Goal: Transaction & Acquisition: Book appointment/travel/reservation

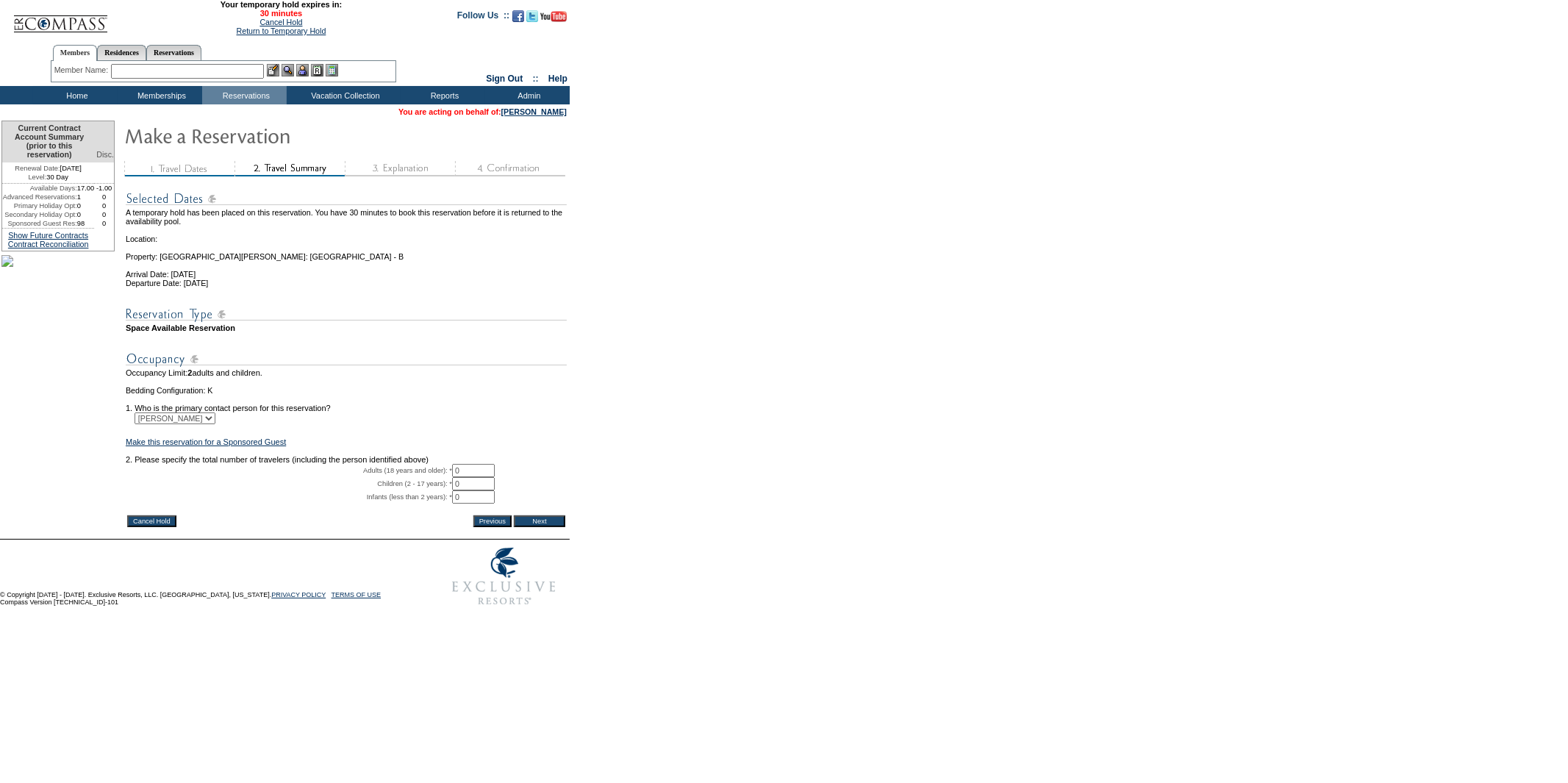
click at [483, 491] on input "0" at bounding box center [473, 484] width 42 height 13
click at [491, 477] on input "0" at bounding box center [473, 471] width 42 height 13
type input "2"
click at [541, 527] on input "Next" at bounding box center [540, 521] width 52 height 11
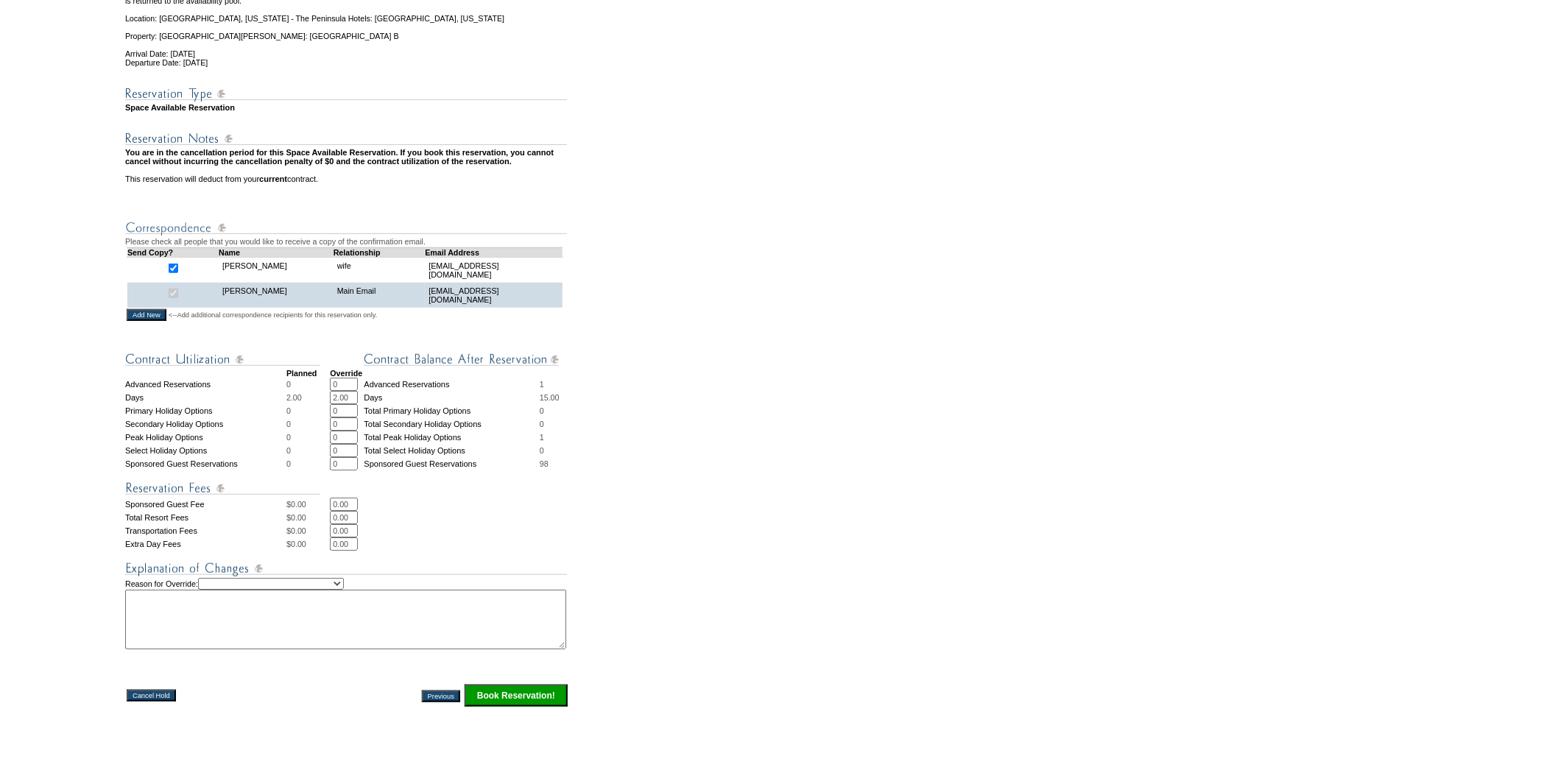
scroll to position [327, 0]
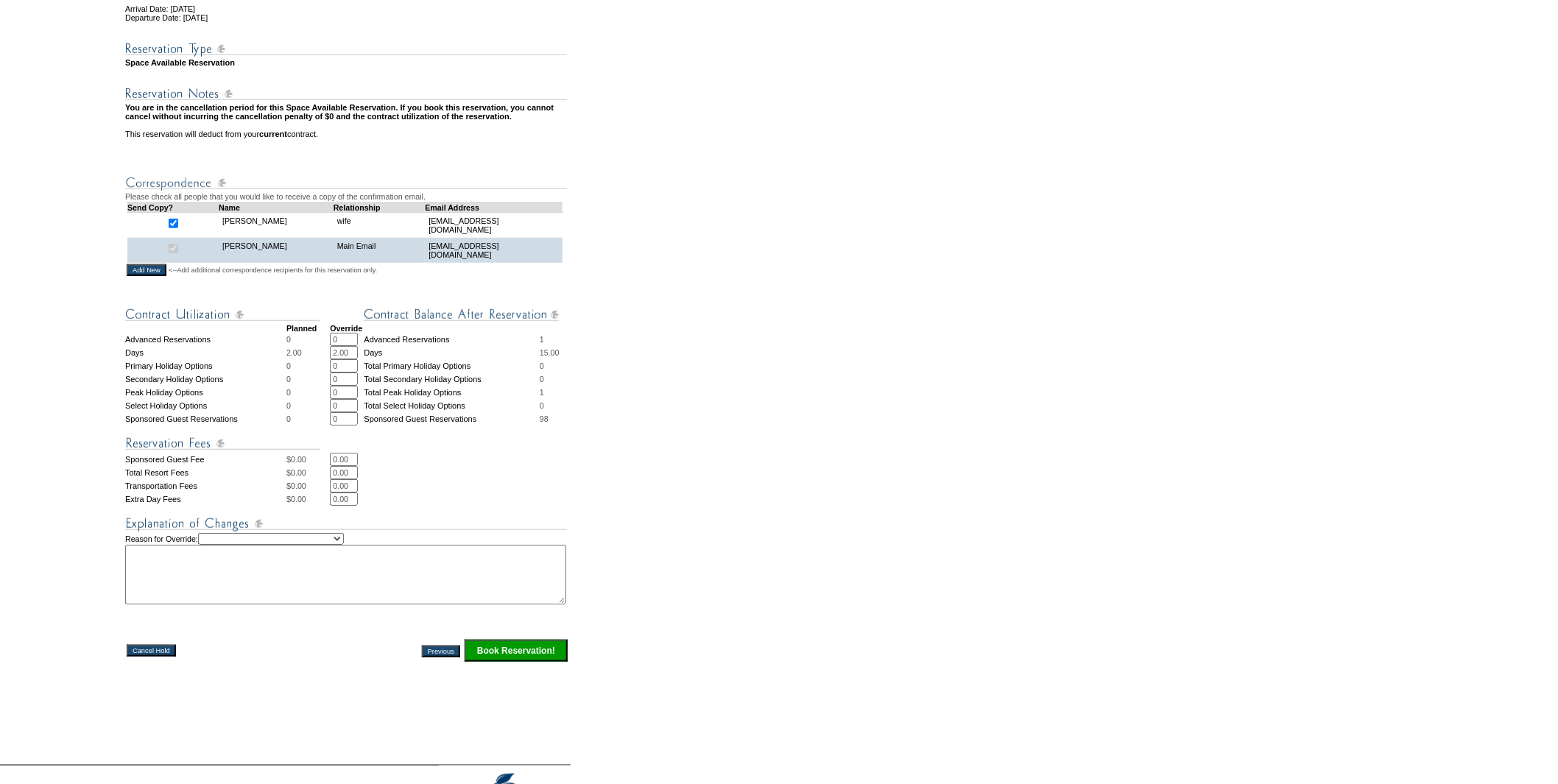
click at [344, 359] on input "2.00" at bounding box center [344, 352] width 28 height 13
type input "0"
click at [399, 452] on td at bounding box center [449, 438] width 239 height 27
click at [288, 545] on select "Creating Continuous Stay Days Rebooked After Cancellation Editing Occupant Expe…" at bounding box center [271, 538] width 146 height 11
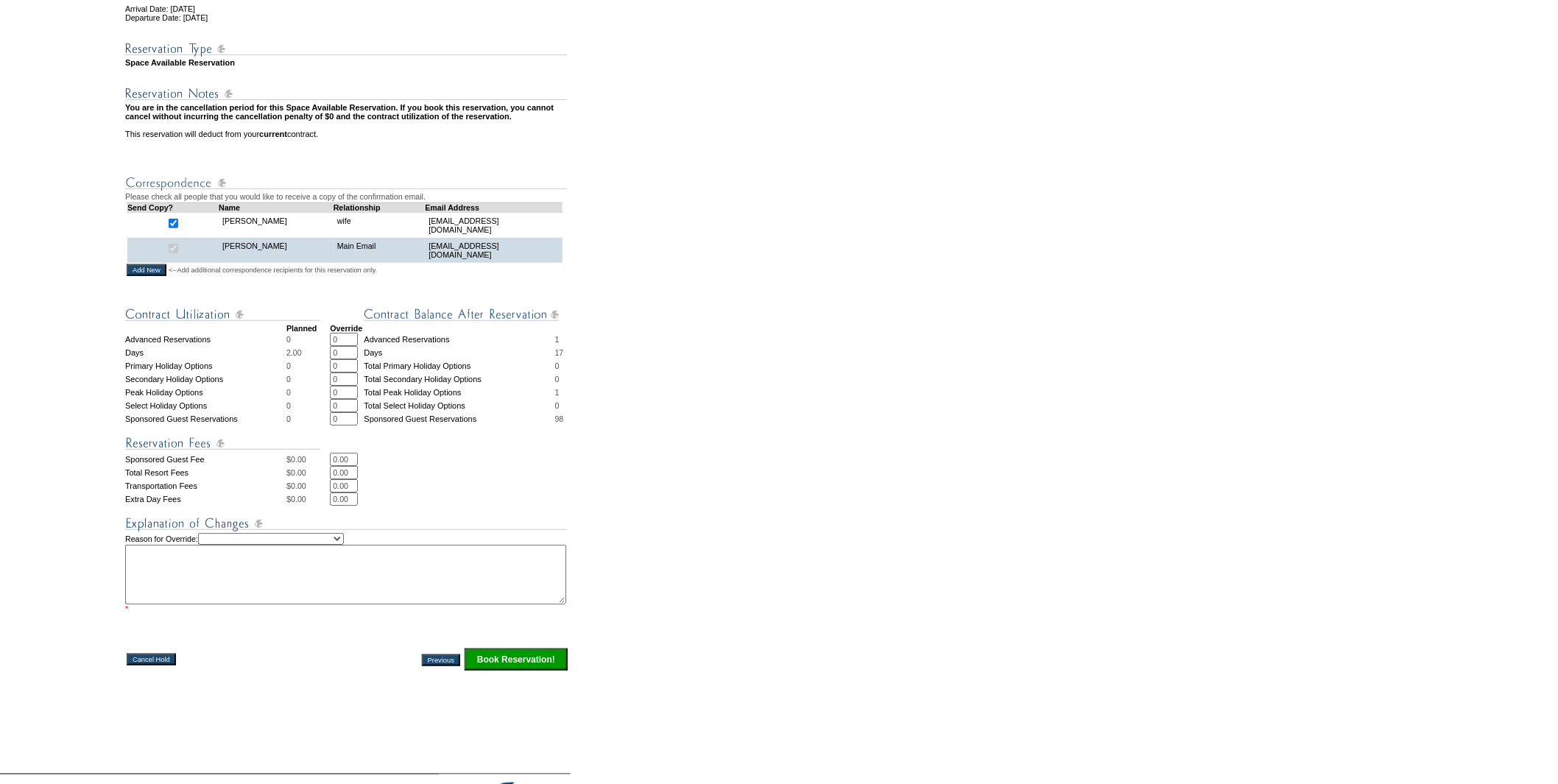
select select "1035"
click at [215, 545] on select "Creating Continuous Stay Days Rebooked After Cancellation Editing Occupant Expe…" at bounding box center [271, 538] width 146 height 11
click at [202, 585] on textarea at bounding box center [345, 574] width 441 height 60
click at [268, 598] on textarea "Room 2 of 2 Billing information on" at bounding box center [345, 574] width 441 height 60
paste textarea "1819098"
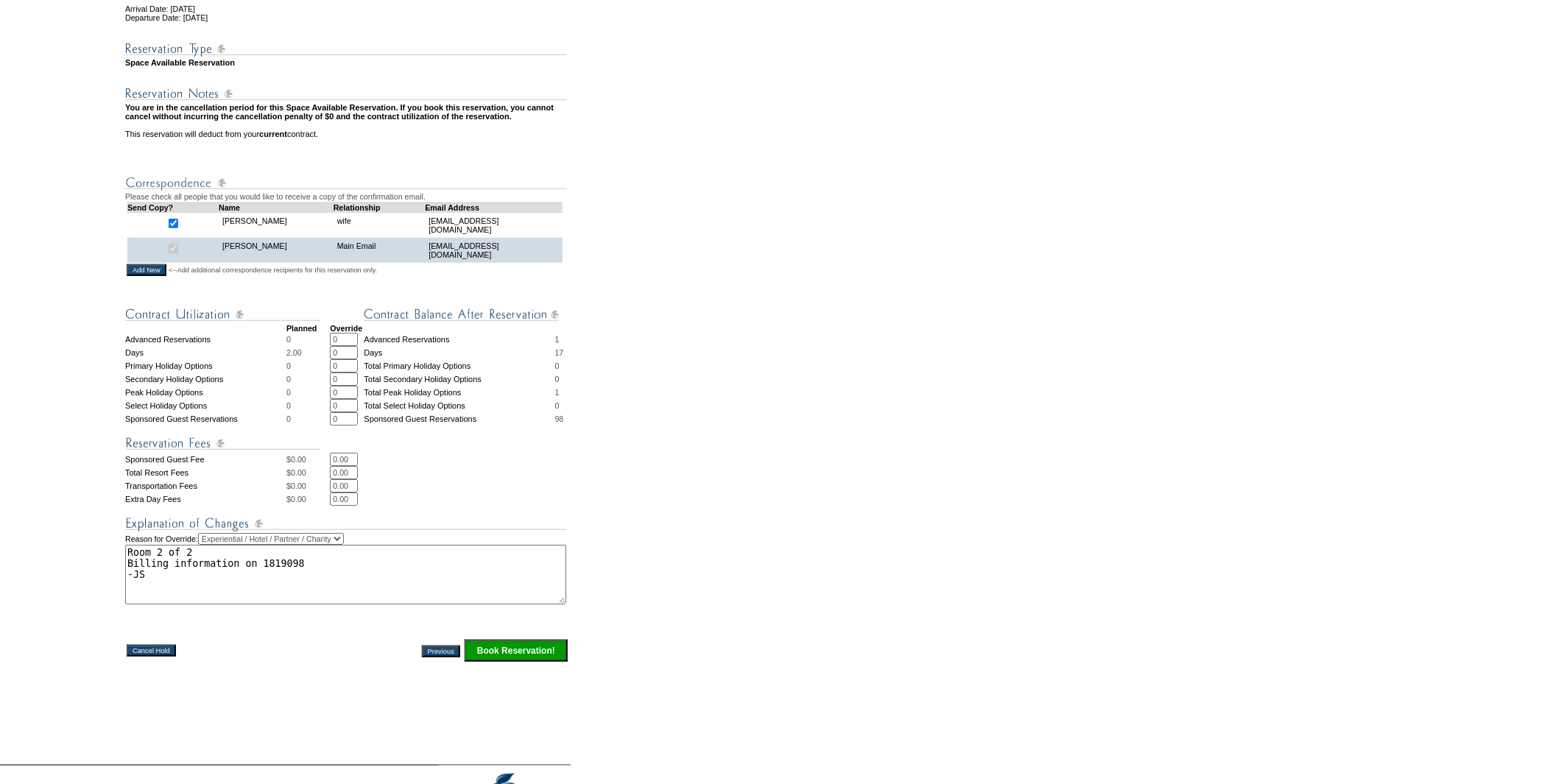
type textarea "Room 2 of 2 Billing information on 1819098 -JS"
click at [510, 661] on input "Book Reservation!" at bounding box center [516, 650] width 103 height 22
